Goal: Check status: Check status

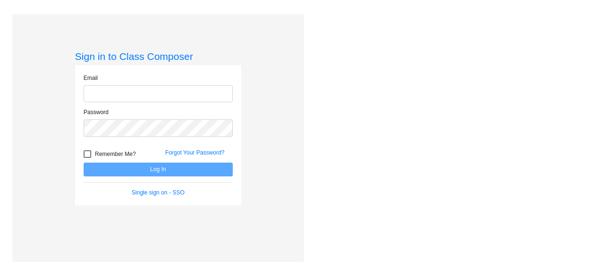
click at [165, 95] on input "email" at bounding box center [158, 94] width 149 height 18
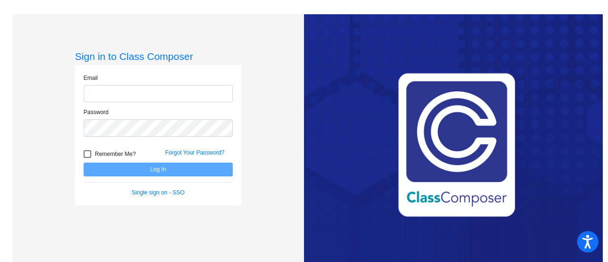
type input "[EMAIL_ADDRESS][DOMAIN_NAME]"
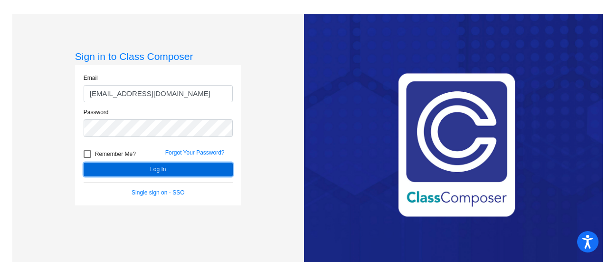
click at [129, 169] on button "Log In" at bounding box center [158, 170] width 149 height 14
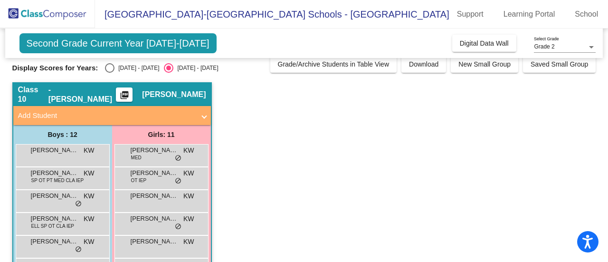
scroll to position [4, 0]
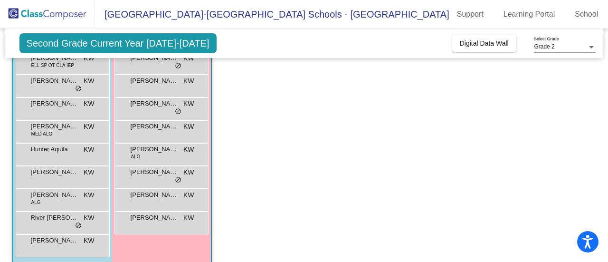
scroll to position [179, 0]
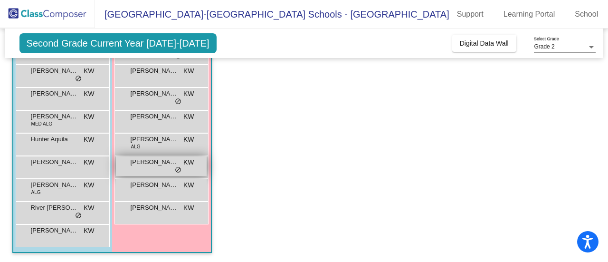
click at [169, 167] on div "Pilar Siegferth KW lock do_not_disturb_alt" at bounding box center [161, 165] width 91 height 19
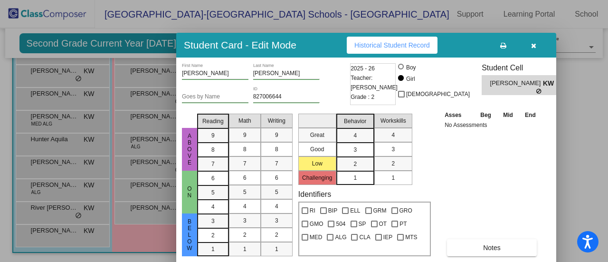
drag, startPoint x: 368, startPoint y: 19, endPoint x: 323, endPoint y: 52, distance: 55.4
click at [323, 52] on div "Student Card - Edit Mode Historical Student Record" at bounding box center [366, 45] width 380 height 25
click at [532, 45] on icon "button" at bounding box center [533, 45] width 5 height 7
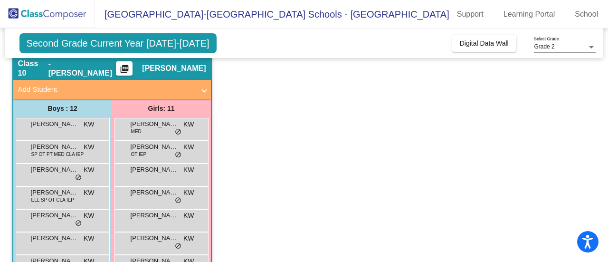
scroll to position [0, 0]
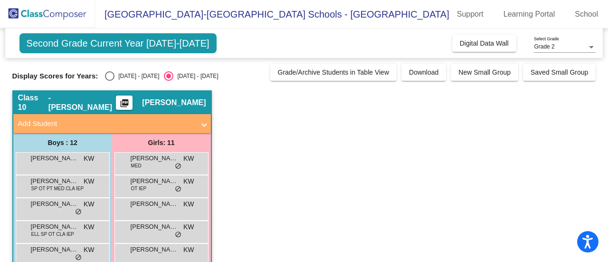
click at [110, 78] on div "Select an option" at bounding box center [110, 76] width 10 height 10
click at [110, 81] on input "[DATE] - [DATE]" at bounding box center [109, 81] width 0 height 0
radio input "true"
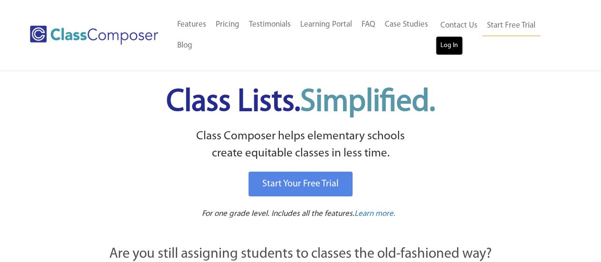
click at [448, 44] on link "Log In" at bounding box center [449, 45] width 27 height 19
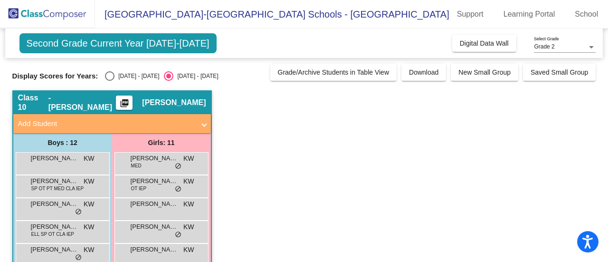
click at [111, 76] on div "Select an option" at bounding box center [110, 76] width 10 height 10
click at [110, 81] on input "[DATE] - [DATE]" at bounding box center [109, 81] width 0 height 0
radio input "true"
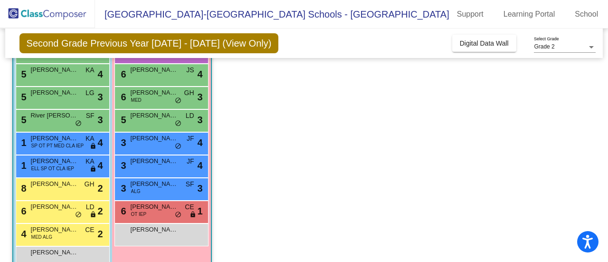
scroll to position [164, 0]
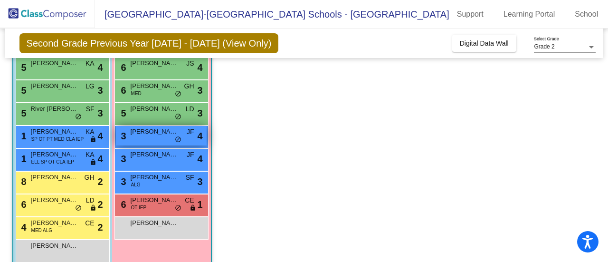
click at [154, 142] on div "3 [PERSON_NAME] JF lock do_not_disturb_alt 4" at bounding box center [161, 135] width 91 height 19
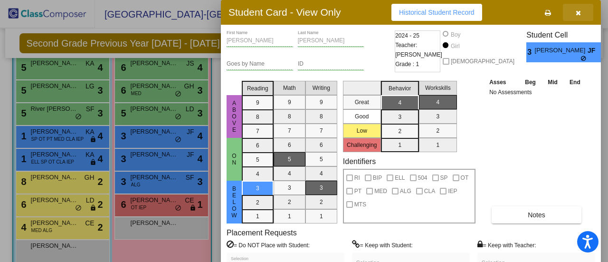
click at [579, 11] on icon "button" at bounding box center [578, 13] width 5 height 7
